Goal: Task Accomplishment & Management: Manage account settings

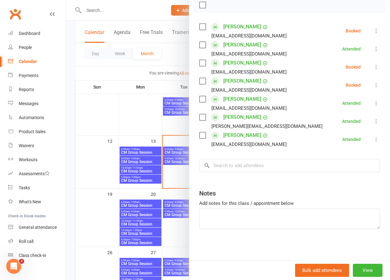
scroll to position [108, 0]
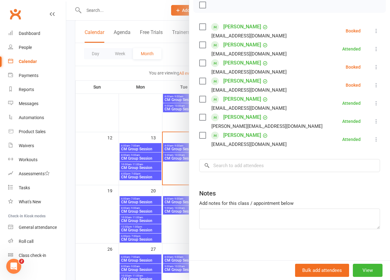
click at [375, 85] on icon at bounding box center [376, 85] width 6 height 6
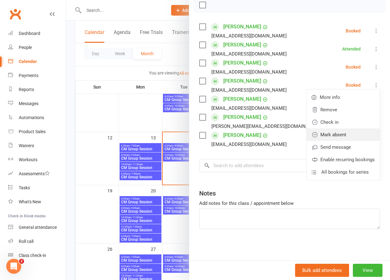
click at [340, 136] on link "Mark absent" at bounding box center [343, 135] width 73 height 12
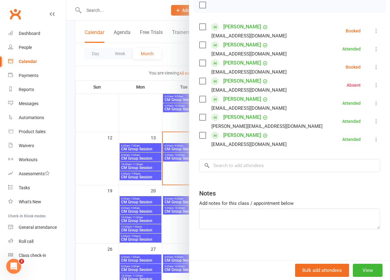
click at [377, 66] on icon at bounding box center [376, 67] width 6 height 6
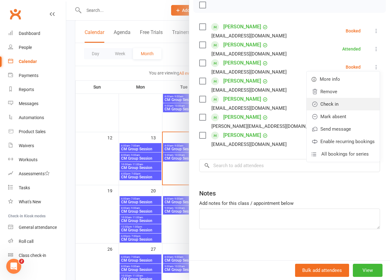
click at [344, 103] on link "Check in" at bounding box center [343, 104] width 73 height 12
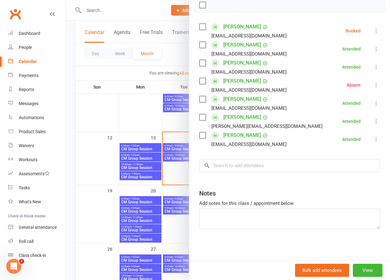
click at [374, 31] on icon at bounding box center [376, 31] width 6 height 6
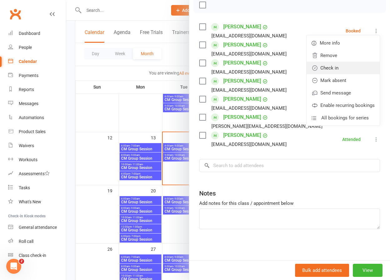
click at [340, 69] on link "Check in" at bounding box center [343, 68] width 73 height 12
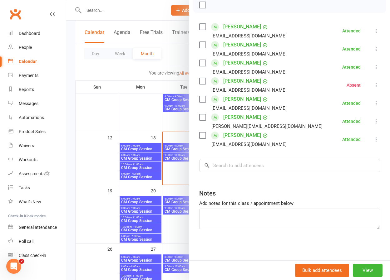
click at [143, 117] on div at bounding box center [228, 140] width 324 height 280
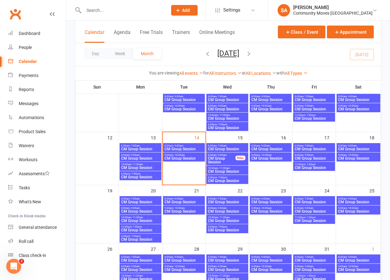
click at [111, 11] on input "text" at bounding box center [122, 10] width 81 height 9
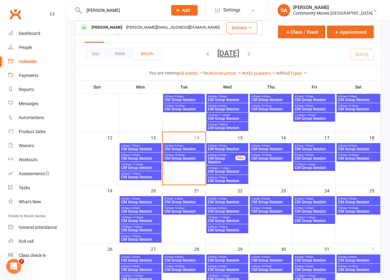
type input "[PERSON_NAME]"
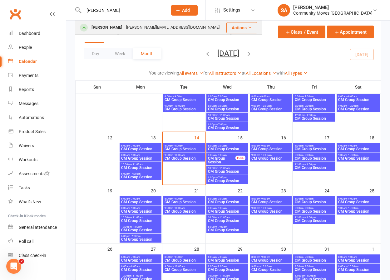
click at [107, 28] on div "[PERSON_NAME]" at bounding box center [107, 27] width 35 height 9
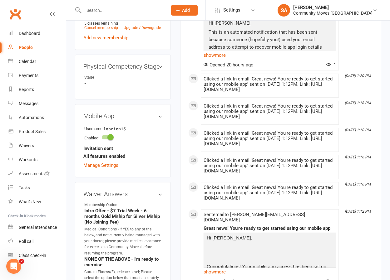
scroll to position [343, 0]
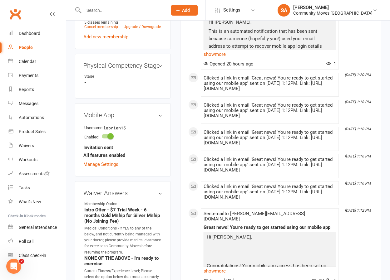
click at [162, 112] on h3 "Mobile App" at bounding box center [122, 115] width 79 height 7
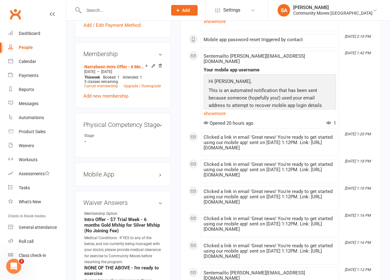
scroll to position [282, 0]
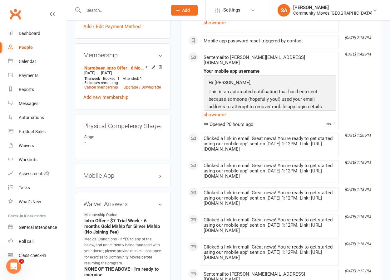
click at [159, 172] on h3 "Mobile App" at bounding box center [122, 175] width 79 height 7
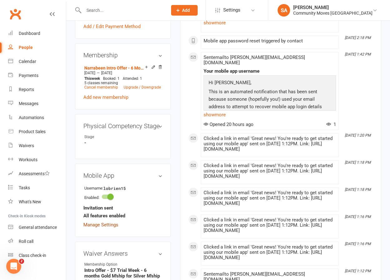
click at [110, 222] on link "Manage Settings" at bounding box center [100, 225] width 35 height 6
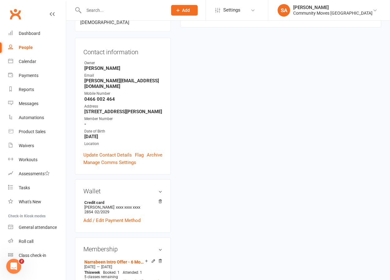
scroll to position [53, 0]
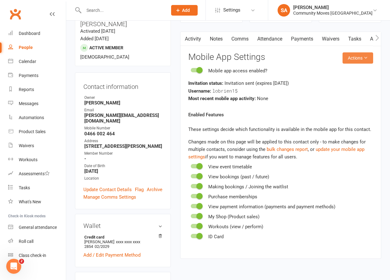
click at [360, 55] on button "Actions" at bounding box center [358, 57] width 31 height 11
click at [341, 85] on link "Send invitation SMS" at bounding box center [342, 84] width 62 height 12
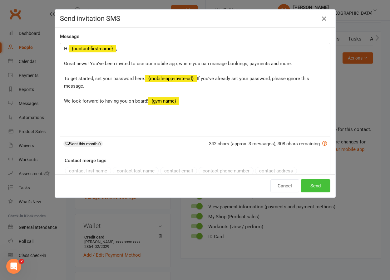
click at [316, 186] on button "Send" at bounding box center [316, 186] width 30 height 13
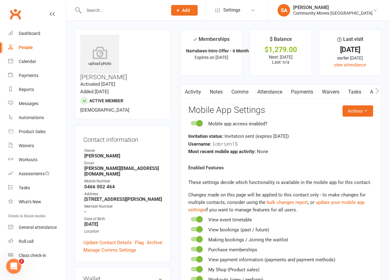
scroll to position [0, 0]
click at [109, 10] on input "text" at bounding box center [122, 10] width 81 height 9
click at [102, 14] on input "text" at bounding box center [122, 10] width 81 height 9
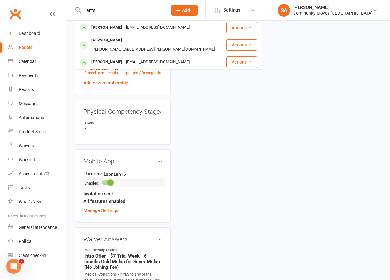
scroll to position [297, 0]
type input "ants"
click at [160, 157] on h3 "Mobile App" at bounding box center [122, 160] width 79 height 7
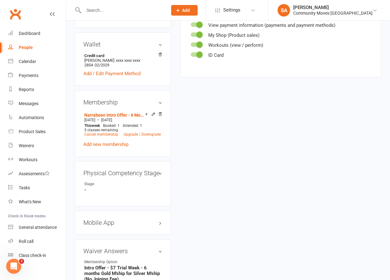
scroll to position [236, 0]
click at [160, 219] on h3 "Mobile App" at bounding box center [122, 222] width 79 height 7
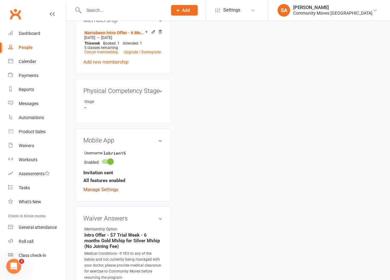
click at [111, 187] on link "Manage Settings" at bounding box center [100, 190] width 35 height 6
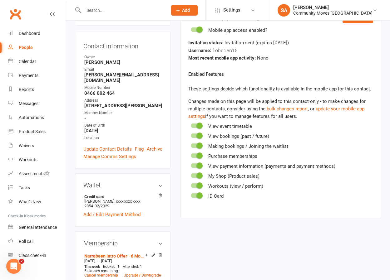
scroll to position [53, 0]
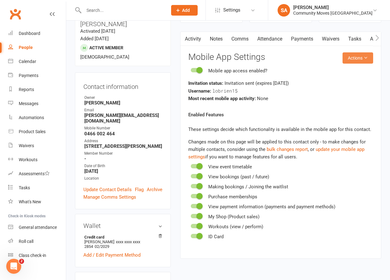
click at [367, 55] on button "Actions" at bounding box center [358, 57] width 31 height 11
click at [350, 82] on link "Send invitation SMS" at bounding box center [342, 84] width 62 height 12
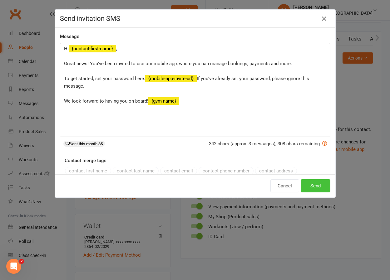
click at [308, 185] on button "Send" at bounding box center [316, 186] width 30 height 13
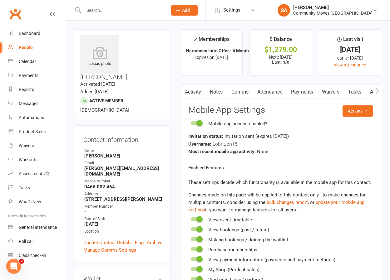
scroll to position [0, 0]
click at [368, 111] on icon at bounding box center [366, 111] width 4 height 4
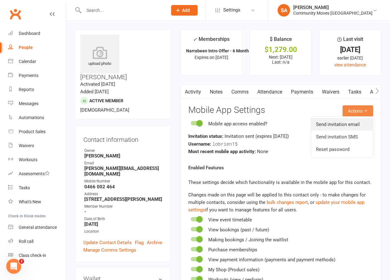
scroll to position [1, 0]
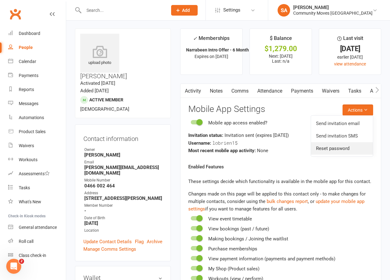
click at [345, 147] on link "Reset password" at bounding box center [342, 148] width 62 height 12
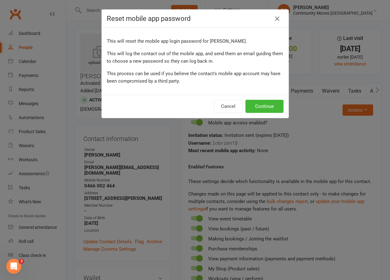
scroll to position [1, 0]
click at [270, 102] on button "Continue" at bounding box center [265, 106] width 38 height 13
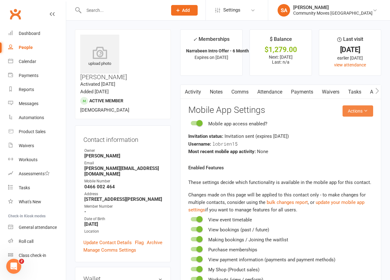
scroll to position [0, 0]
click at [368, 111] on icon at bounding box center [366, 111] width 4 height 4
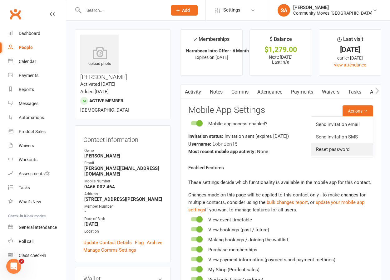
click at [344, 148] on link "Reset password" at bounding box center [342, 149] width 62 height 12
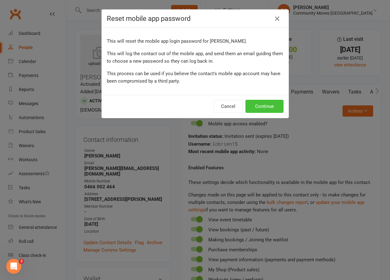
click at [269, 106] on button "Continue" at bounding box center [265, 106] width 38 height 13
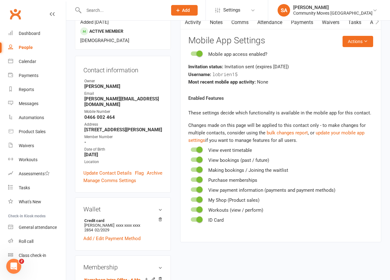
scroll to position [69, 0]
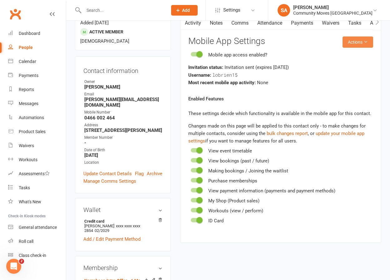
click at [364, 40] on icon at bounding box center [366, 42] width 4 height 4
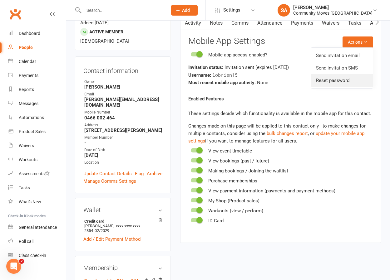
click at [339, 80] on link "Reset password" at bounding box center [342, 80] width 62 height 12
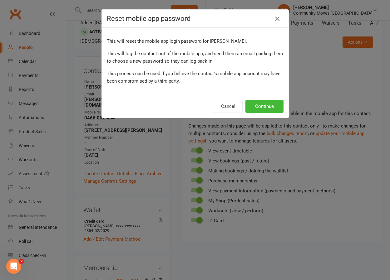
click at [277, 17] on icon "button" at bounding box center [277, 18] width 7 height 7
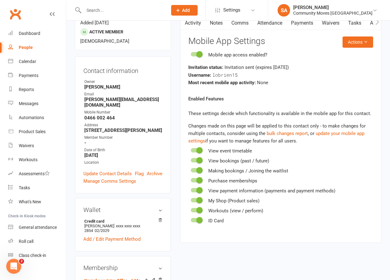
click at [158, 12] on input "text" at bounding box center [122, 10] width 81 height 9
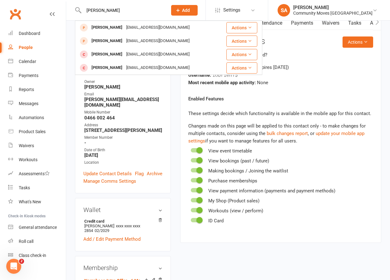
type input "[PERSON_NAME]"
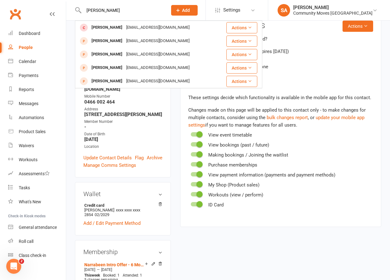
scroll to position [85, 0]
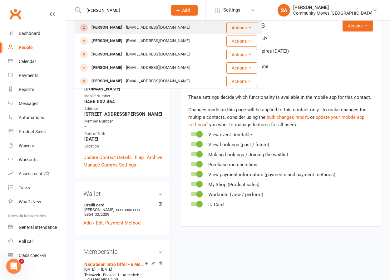
click at [142, 29] on div "[EMAIL_ADDRESS][DOMAIN_NAME]" at bounding box center [157, 27] width 67 height 9
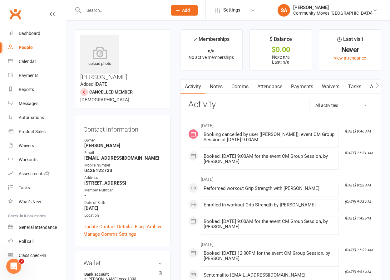
click at [118, 14] on input "text" at bounding box center [122, 10] width 81 height 9
type input "[PERSON_NAME]"
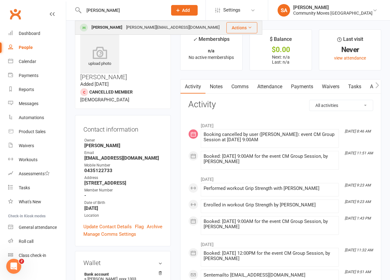
scroll to position [1, 0]
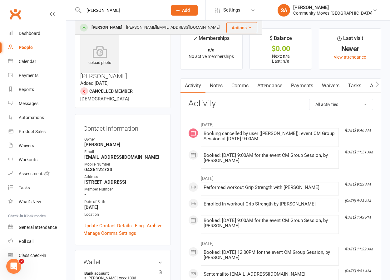
click at [102, 27] on div "[PERSON_NAME]" at bounding box center [107, 27] width 35 height 9
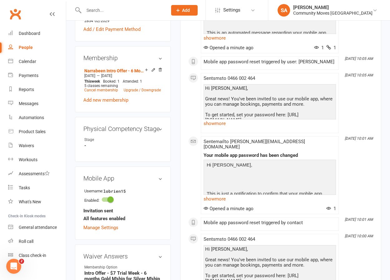
scroll to position [282, 0]
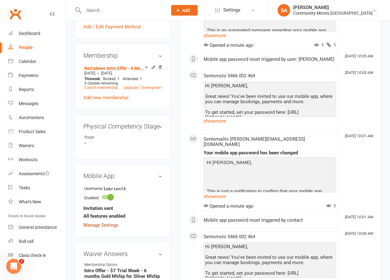
click at [114, 223] on link "Manage Settings" at bounding box center [100, 226] width 35 height 6
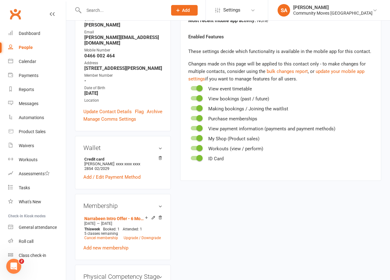
scroll to position [53, 0]
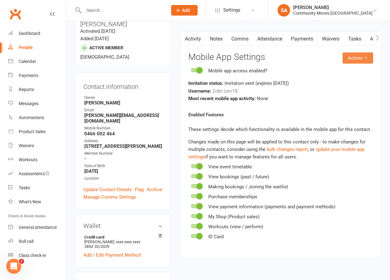
click at [364, 57] on icon at bounding box center [366, 58] width 4 height 4
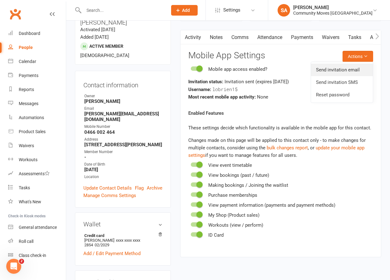
click at [340, 69] on link "Send invitation email" at bounding box center [342, 70] width 62 height 12
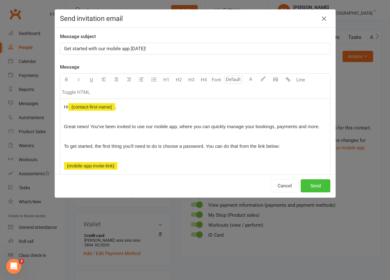
click at [317, 186] on button "Send" at bounding box center [316, 186] width 30 height 13
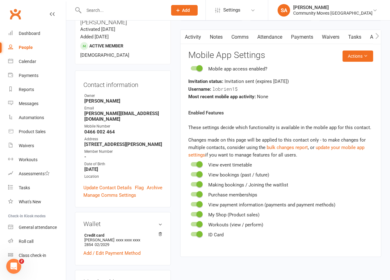
scroll to position [57, 0]
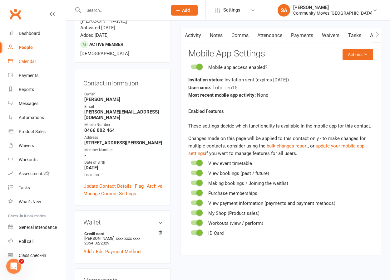
click at [28, 62] on div "Calendar" at bounding box center [27, 61] width 17 height 5
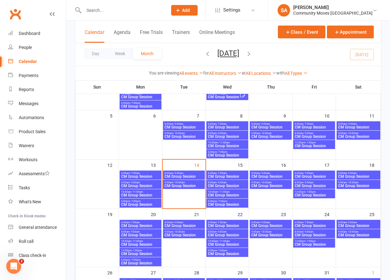
scroll to position [81, 0]
click at [224, 191] on span "- 11:00am" at bounding box center [224, 192] width 12 height 3
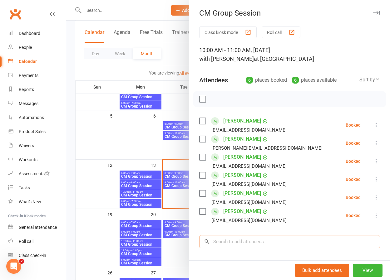
click at [238, 245] on input "search" at bounding box center [289, 242] width 181 height 13
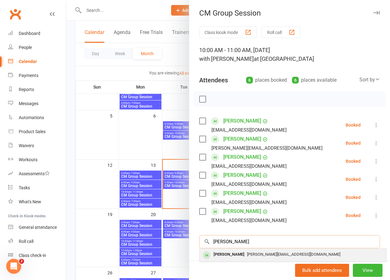
type input "[PERSON_NAME]"
click at [221, 255] on div "[PERSON_NAME]" at bounding box center [229, 255] width 36 height 9
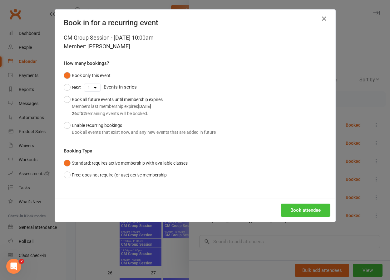
click at [315, 207] on button "Book attendee" at bounding box center [306, 210] width 50 height 13
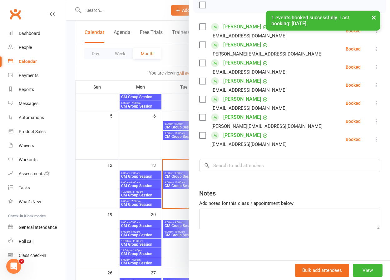
scroll to position [94, 0]
click at [136, 142] on div at bounding box center [228, 140] width 324 height 280
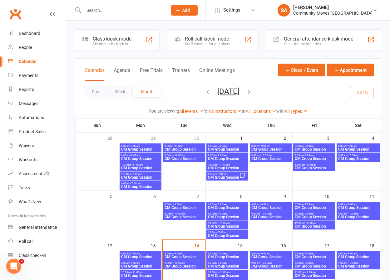
scroll to position [0, 0]
click at [105, 12] on input "text" at bounding box center [122, 10] width 81 height 9
type input "[PERSON_NAME]"
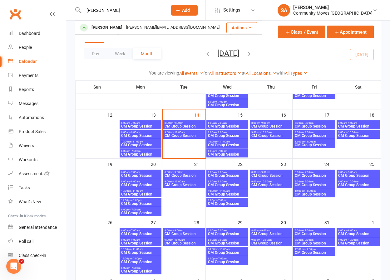
scroll to position [132, 0]
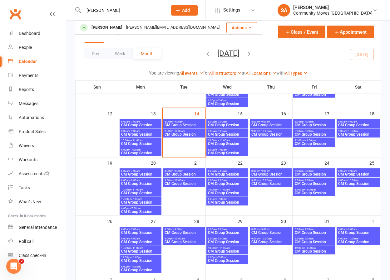
click at [267, 130] on span "- 10:00am" at bounding box center [266, 131] width 12 height 3
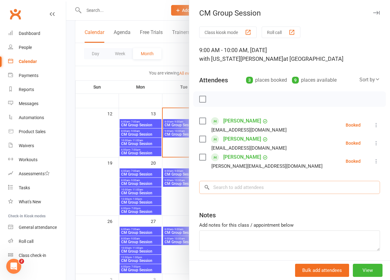
click at [259, 186] on input "search" at bounding box center [289, 187] width 181 height 13
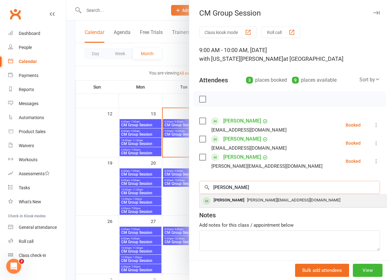
type input "[PERSON_NAME]"
click at [247, 202] on span "[PERSON_NAME][EMAIL_ADDRESS][DOMAIN_NAME]" at bounding box center [293, 200] width 93 height 5
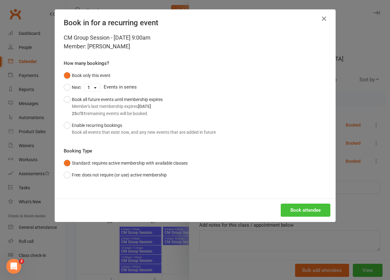
click at [305, 210] on button "Book attendee" at bounding box center [306, 210] width 50 height 13
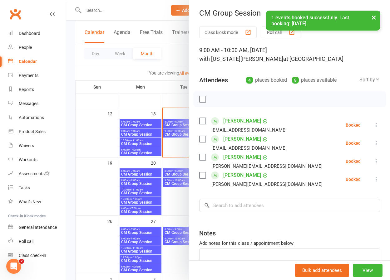
click at [180, 212] on div at bounding box center [228, 140] width 324 height 280
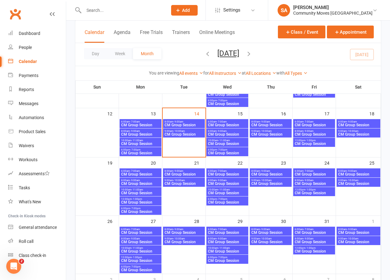
click at [315, 182] on span "CM Group Session" at bounding box center [314, 184] width 39 height 4
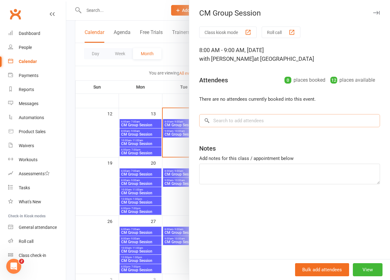
click at [276, 122] on input "search" at bounding box center [289, 120] width 181 height 13
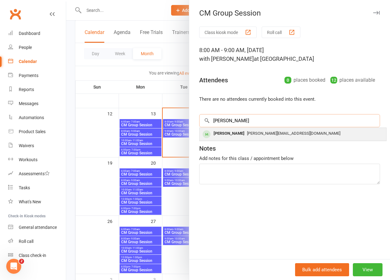
type input "[PERSON_NAME]"
click at [270, 131] on span "[PERSON_NAME][EMAIL_ADDRESS][DOMAIN_NAME]" at bounding box center [293, 133] width 93 height 5
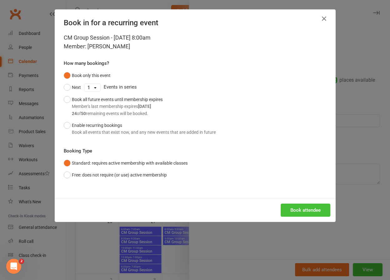
drag, startPoint x: 306, startPoint y: 201, endPoint x: 306, endPoint y: 207, distance: 5.3
click at [305, 202] on div "Book attendee" at bounding box center [195, 210] width 280 height 23
click at [306, 207] on button "Book attendee" at bounding box center [306, 210] width 50 height 13
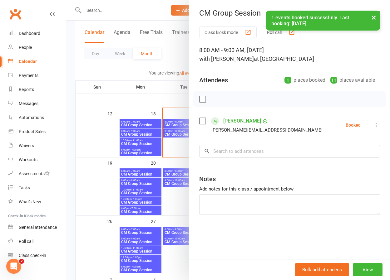
click at [181, 208] on div at bounding box center [228, 140] width 324 height 280
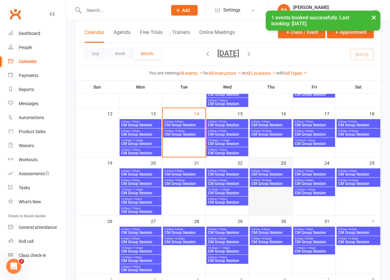
click at [279, 196] on div at bounding box center [271, 192] width 42 height 47
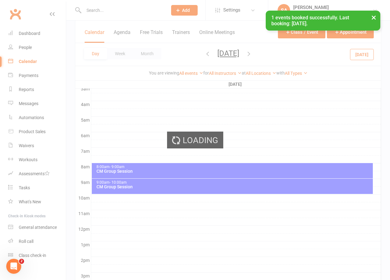
scroll to position [0, 0]
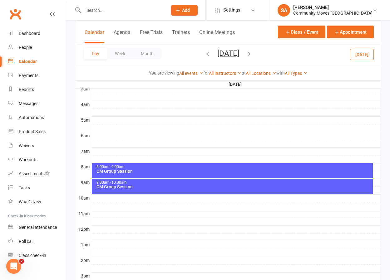
click at [87, 8] on input "text" at bounding box center [122, 10] width 81 height 9
type input "[PERSON_NAME]"
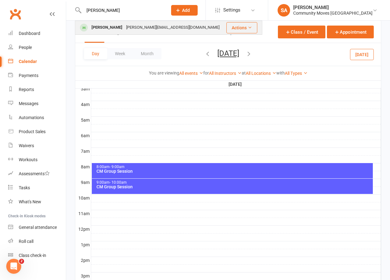
click at [93, 26] on div "[PERSON_NAME]" at bounding box center [107, 27] width 35 height 9
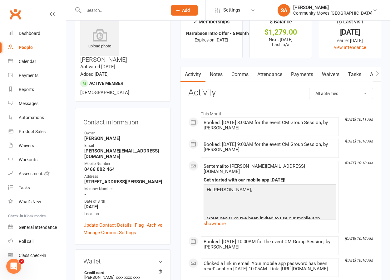
scroll to position [18, 0]
